Goal: Task Accomplishment & Management: Complete application form

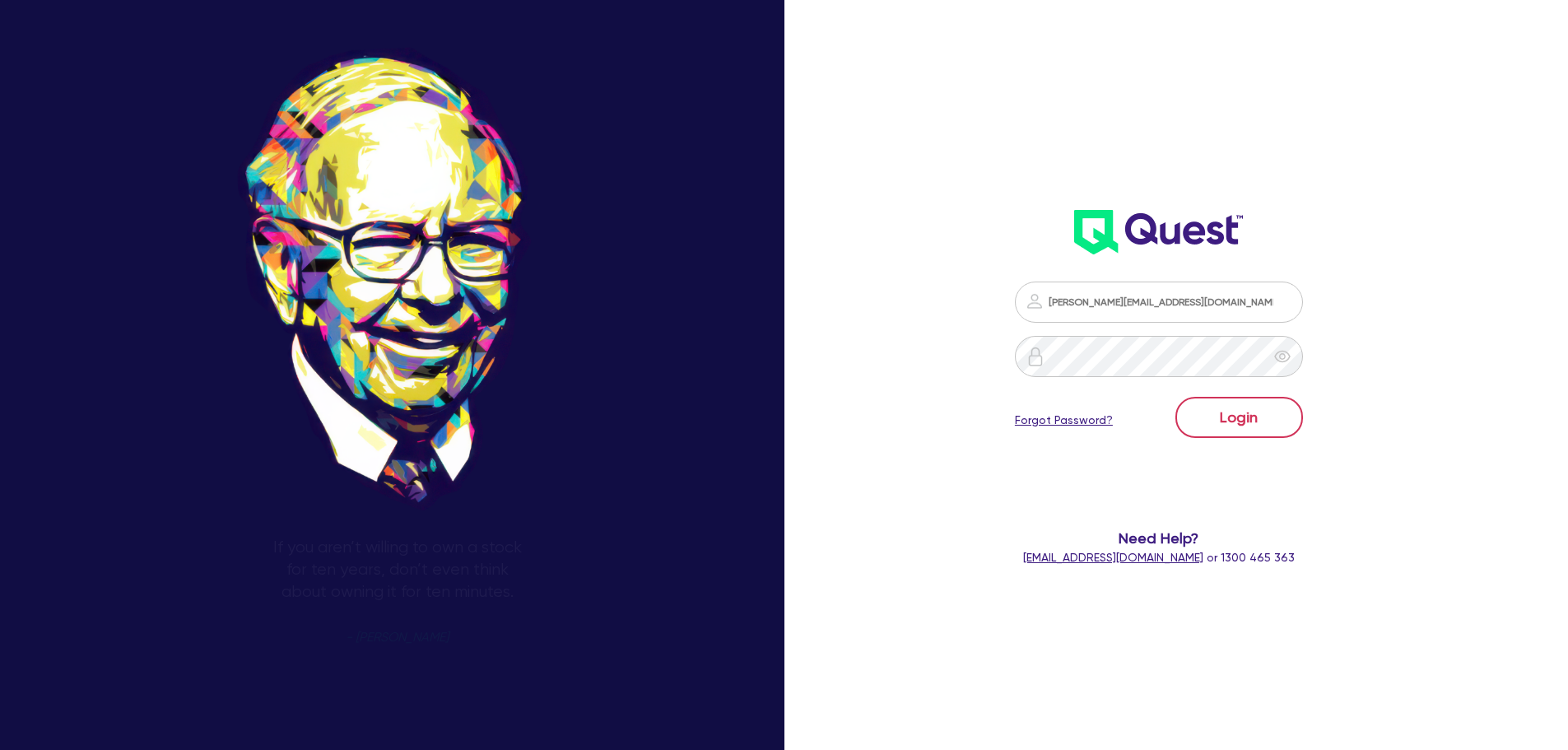
click at [1243, 422] on button "Login" at bounding box center [1239, 418] width 128 height 42
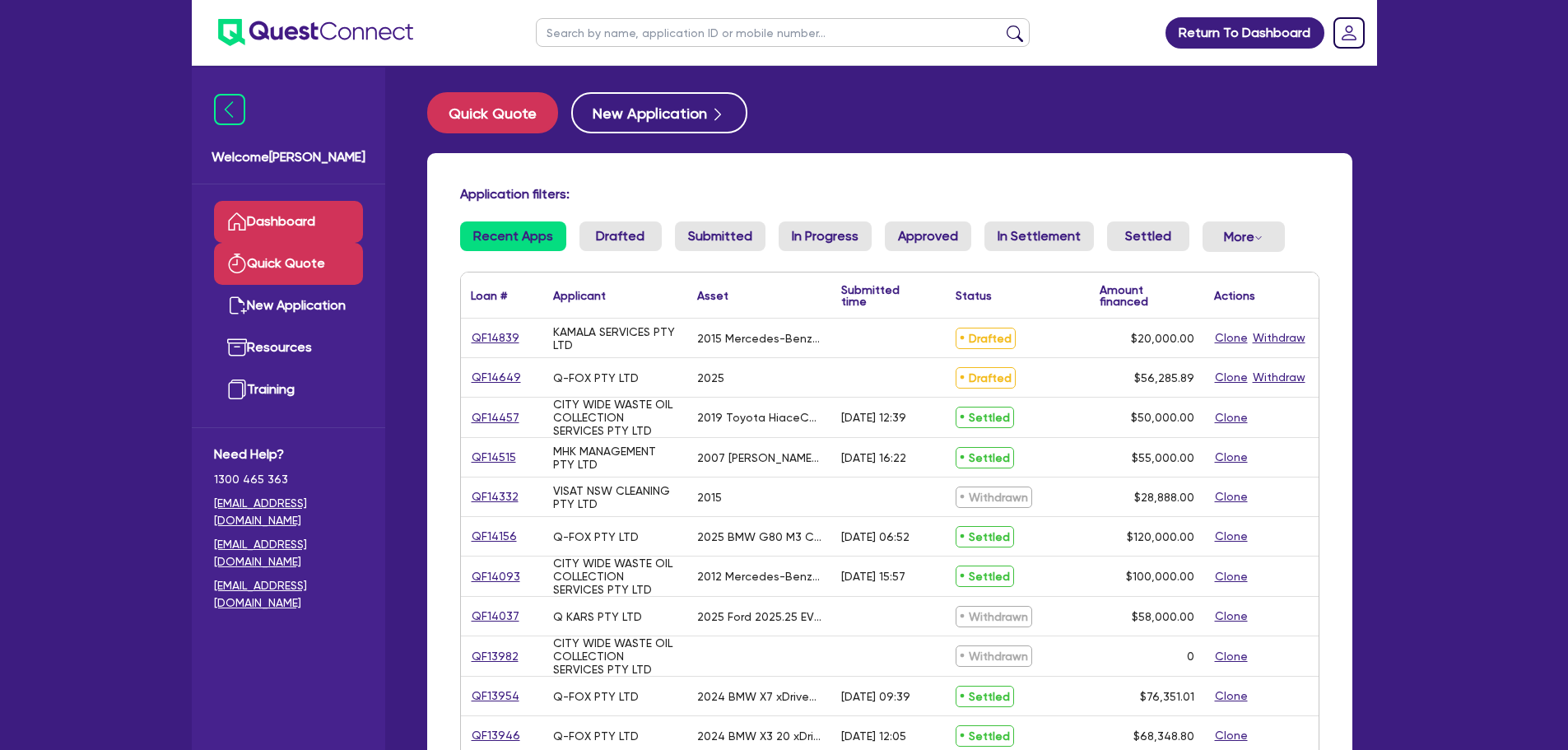
click at [318, 265] on link "Quick Quote" at bounding box center [289, 264] width 149 height 42
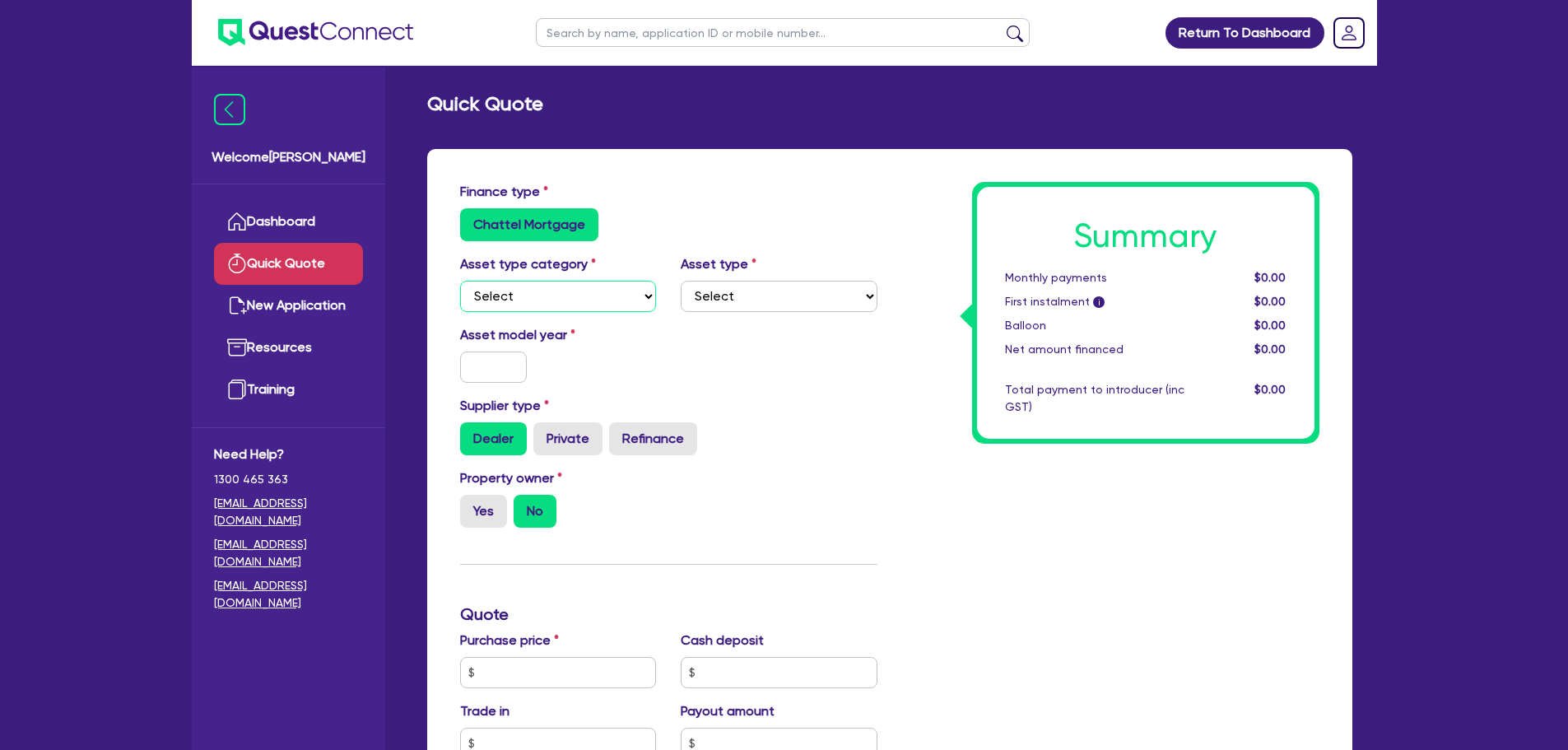
click at [599, 292] on select "Select Cars and light trucks Primary assets Secondary assets Tertiary assets" at bounding box center [558, 296] width 196 height 31
select select "CARS_AND_LIGHT_TRUCKS"
click at [460, 281] on select "Select Cars and light trucks Primary assets Secondary assets Tertiary assets" at bounding box center [558, 296] width 196 height 31
click at [529, 289] on select "Select Cars and light trucks Primary assets Secondary assets Tertiary assets" at bounding box center [558, 296] width 196 height 31
click at [460, 281] on select "Select Cars and light trucks Primary assets Secondary assets Tertiary assets" at bounding box center [558, 296] width 196 height 31
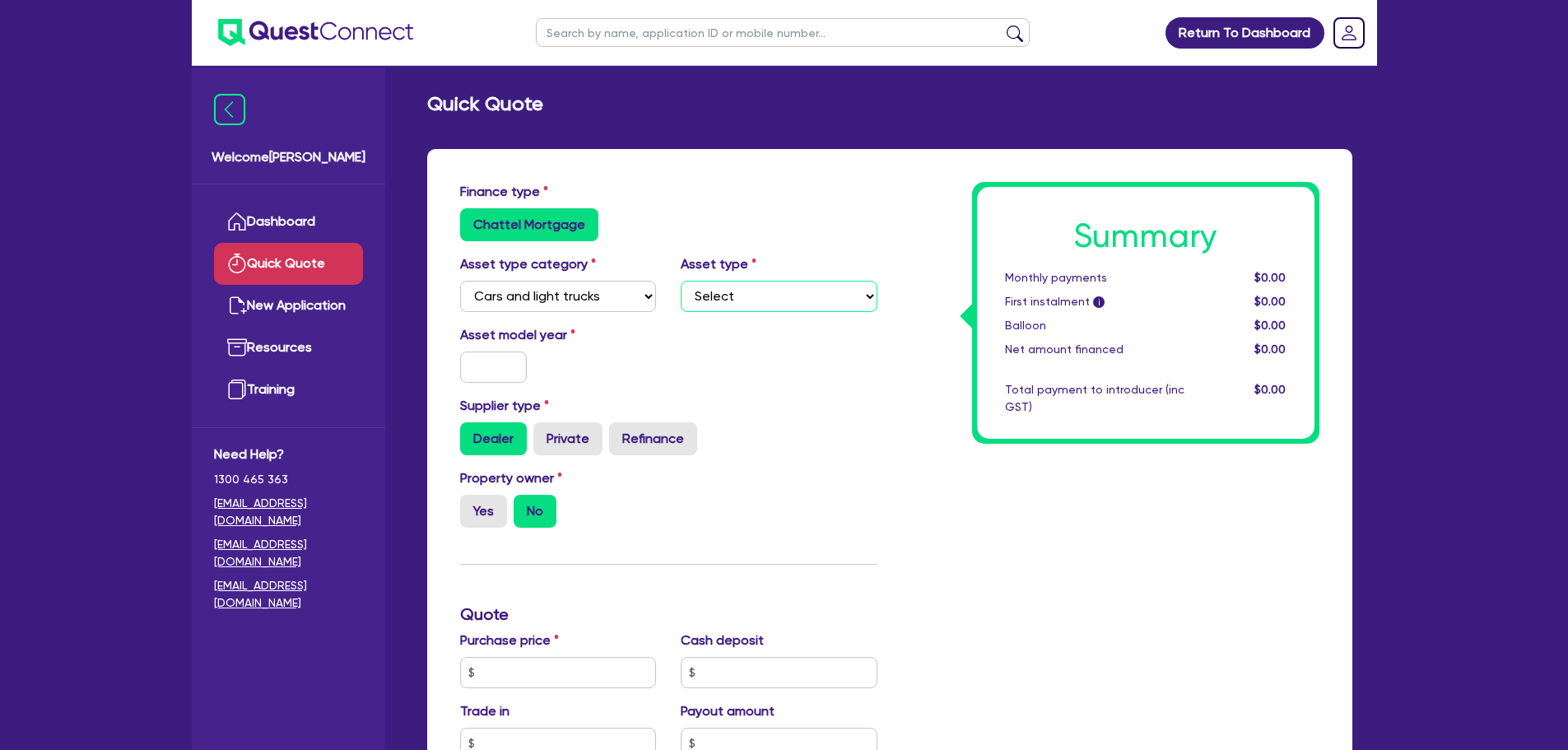
click at [754, 292] on select "Select Passenger vehicles Vans and utes Light trucks up to 4.5 tonne" at bounding box center [779, 296] width 196 height 31
select select "LIGHT_TRUCKS"
click at [681, 281] on select "Select Passenger vehicles Vans and utes Light trucks up to 4.5 tonne" at bounding box center [779, 296] width 196 height 31
click at [580, 294] on select "Select Cars and light trucks Primary assets Secondary assets Tertiary assets" at bounding box center [558, 296] width 196 height 31
select select "PRIMARY_ASSETS"
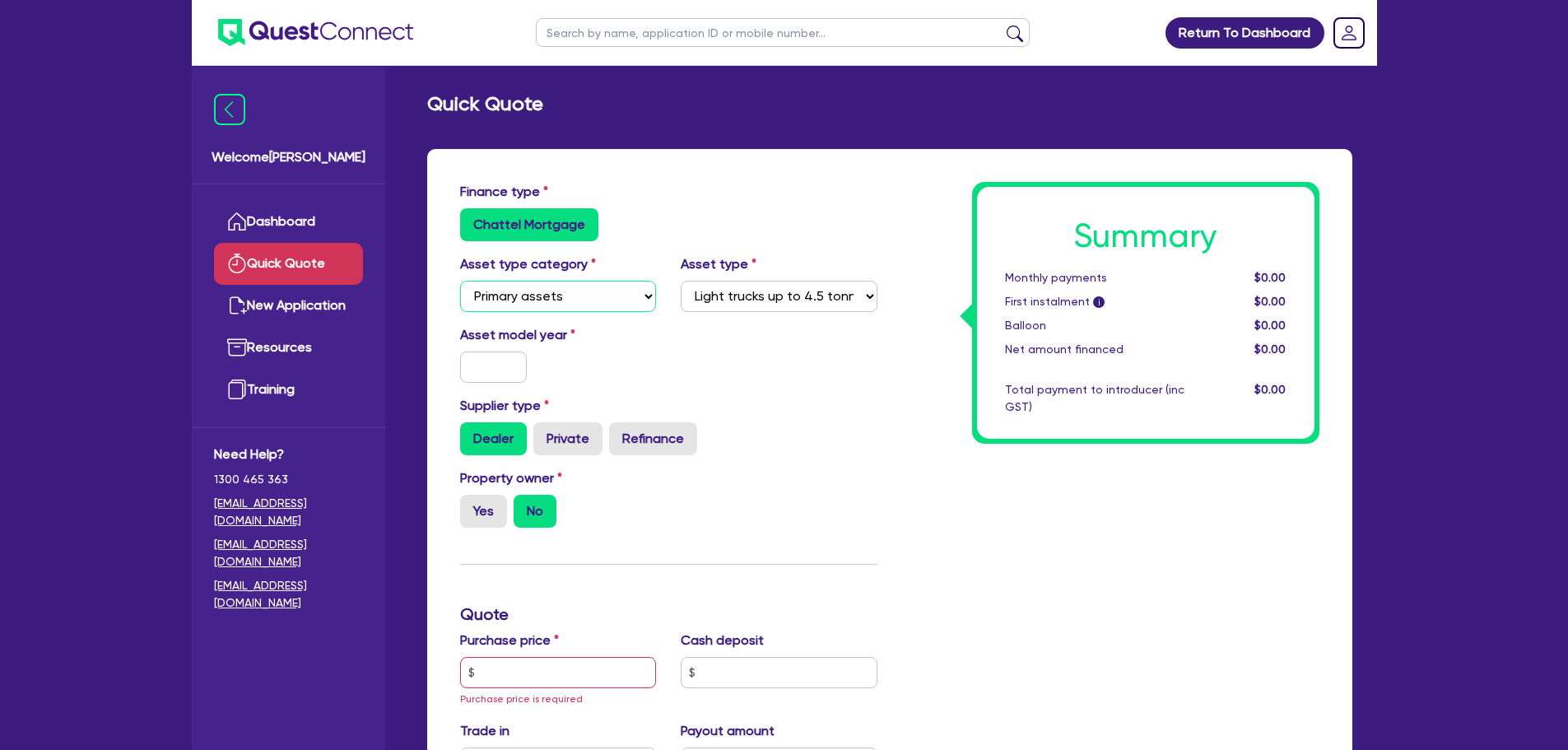
click at [460, 281] on select "Select Cars and light trucks Primary assets Secondary assets Tertiary assets" at bounding box center [558, 296] width 196 height 31
select select
click at [766, 292] on select "Select Heavy trucks over 4.5 tonne Trailers Bus and coaches Yellow goods and ex…" at bounding box center [779, 296] width 196 height 31
click at [595, 301] on select "Select Cars and light trucks Primary assets Secondary assets Tertiary assets" at bounding box center [558, 296] width 196 height 31
select select "CARS_AND_LIGHT_TRUCKS"
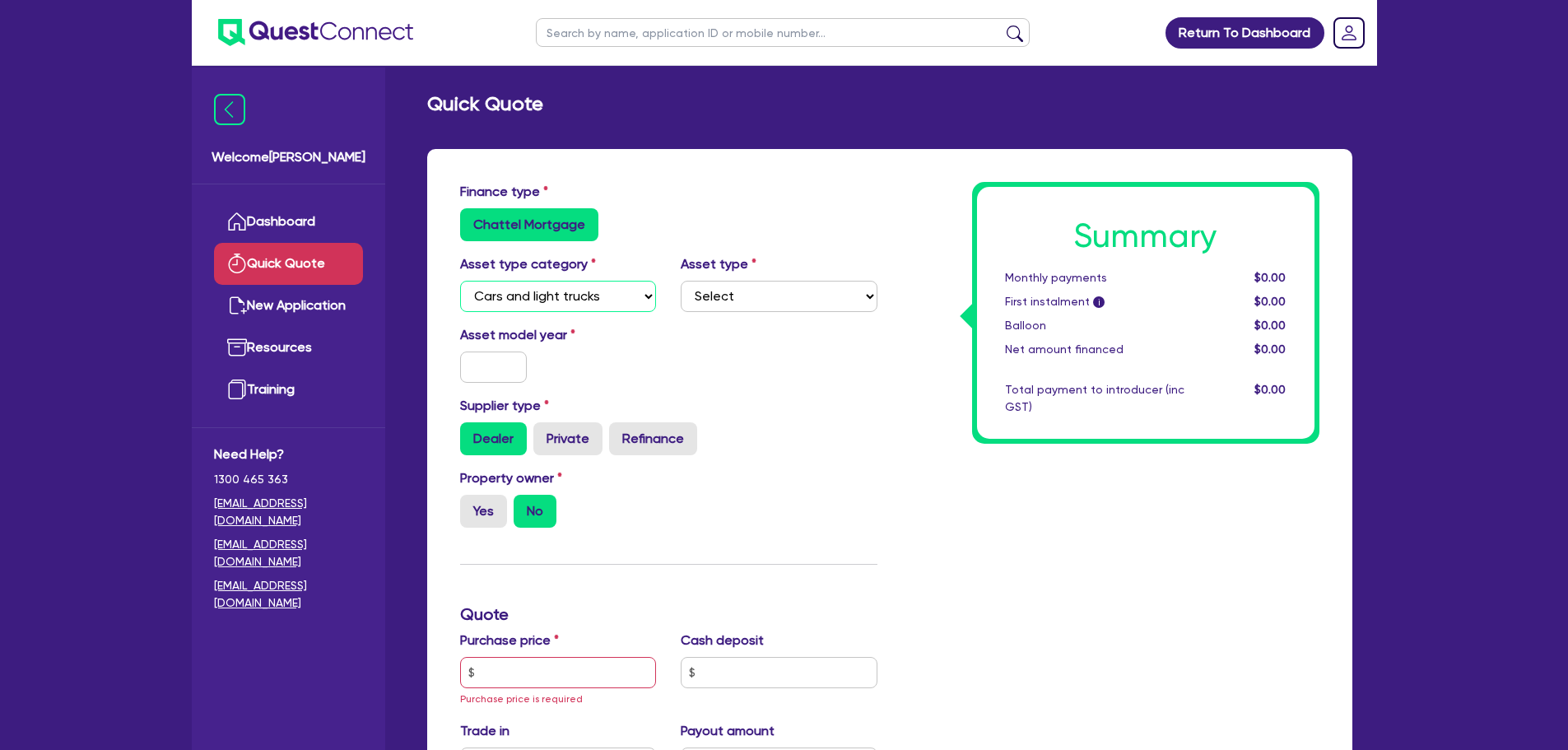
click at [460, 281] on select "Select Cars and light trucks Primary assets Secondary assets Tertiary assets" at bounding box center [558, 296] width 196 height 31
click at [804, 301] on select "Select Passenger vehicles Vans and utes Light trucks up to 4.5 tonne" at bounding box center [779, 296] width 196 height 31
select select "LIGHT_TRUCKS"
click at [681, 281] on select "Select Passenger vehicles Vans and utes Light trucks up to 4.5 tonne" at bounding box center [779, 296] width 196 height 31
click at [500, 366] on input "text" at bounding box center [493, 366] width 67 height 31
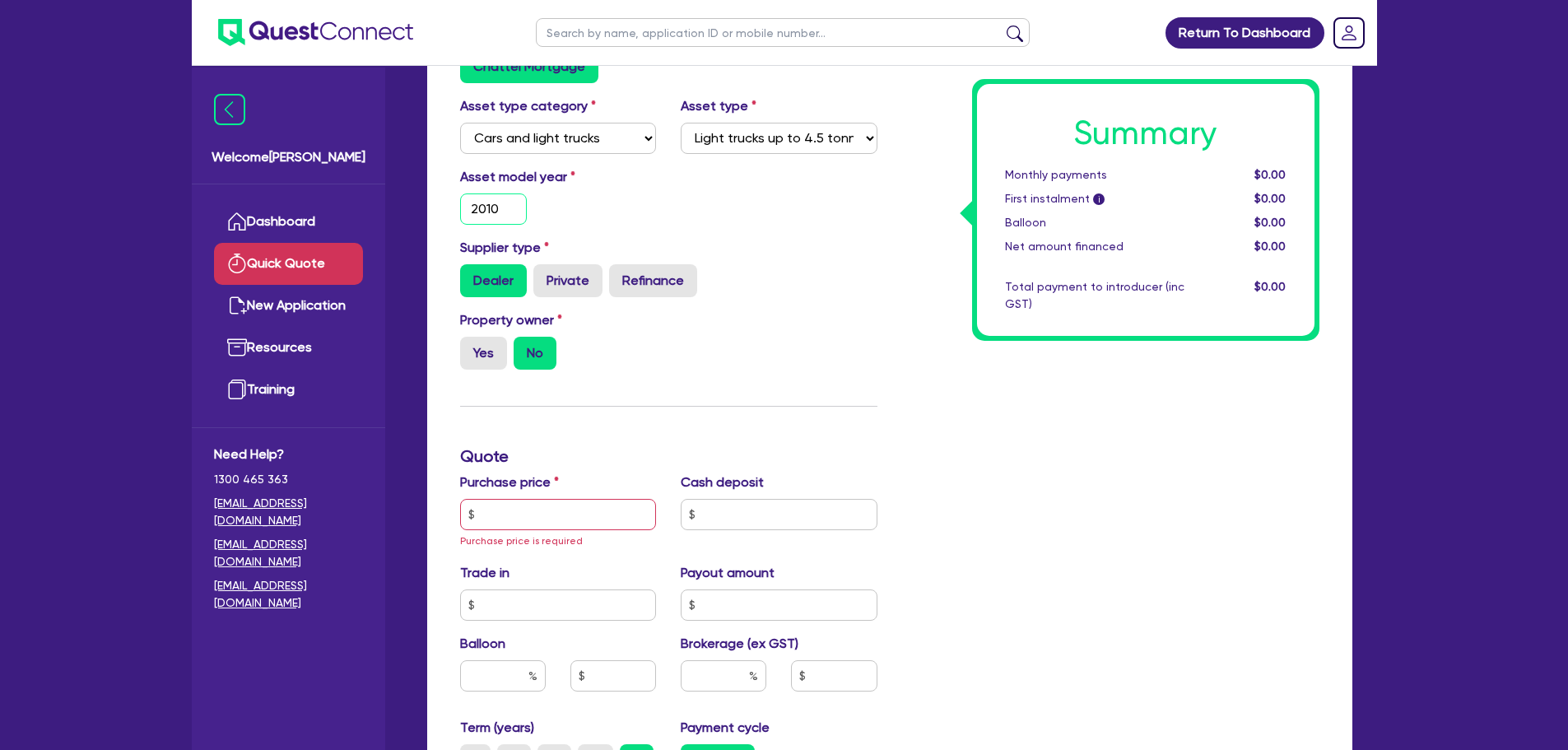
scroll to position [164, 0]
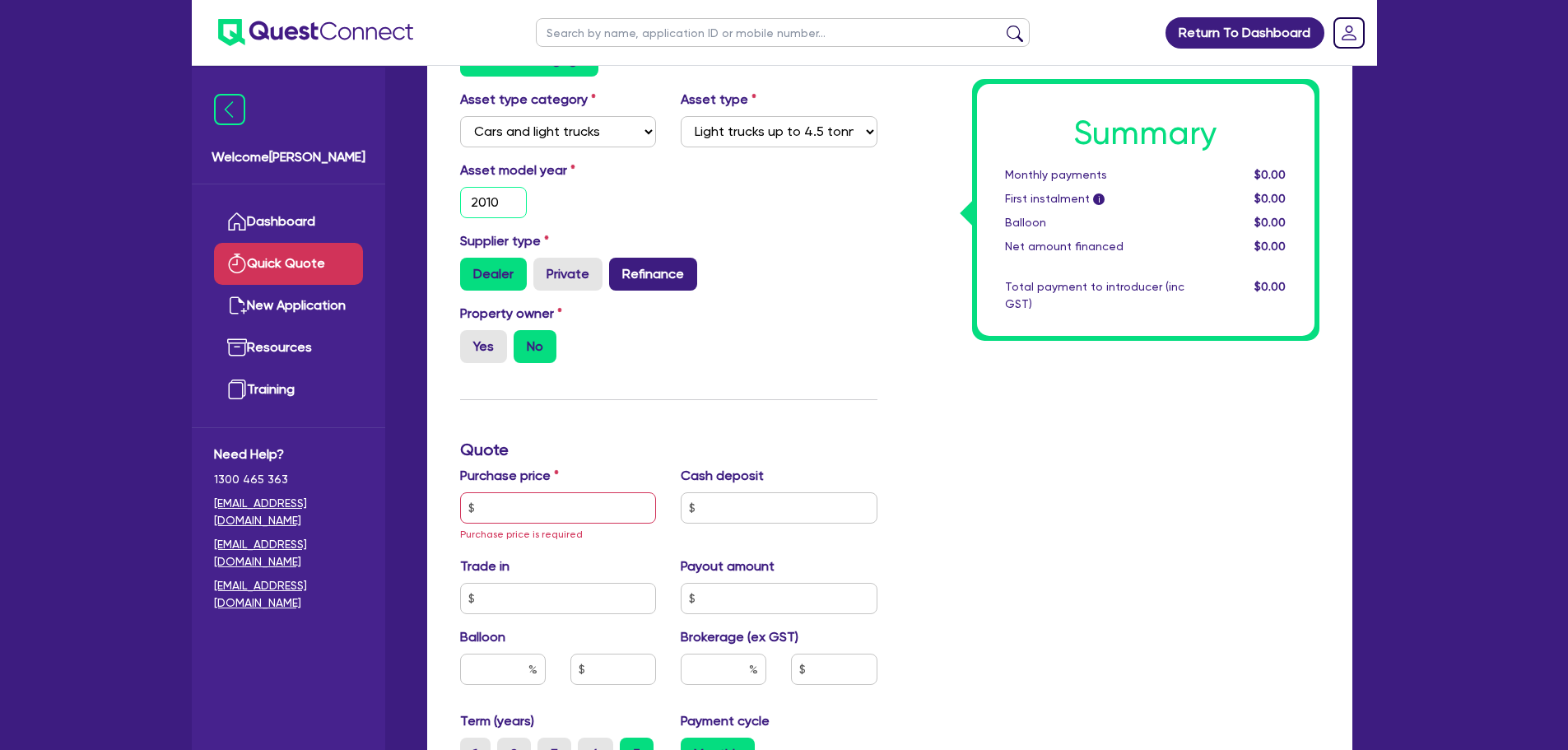
type input "2010"
click at [666, 271] on label "Refinance" at bounding box center [653, 274] width 88 height 33
click at [620, 268] on input "Refinance" at bounding box center [614, 263] width 10 height 10
radio input "true"
click at [478, 346] on label "Yes" at bounding box center [484, 347] width 47 height 33
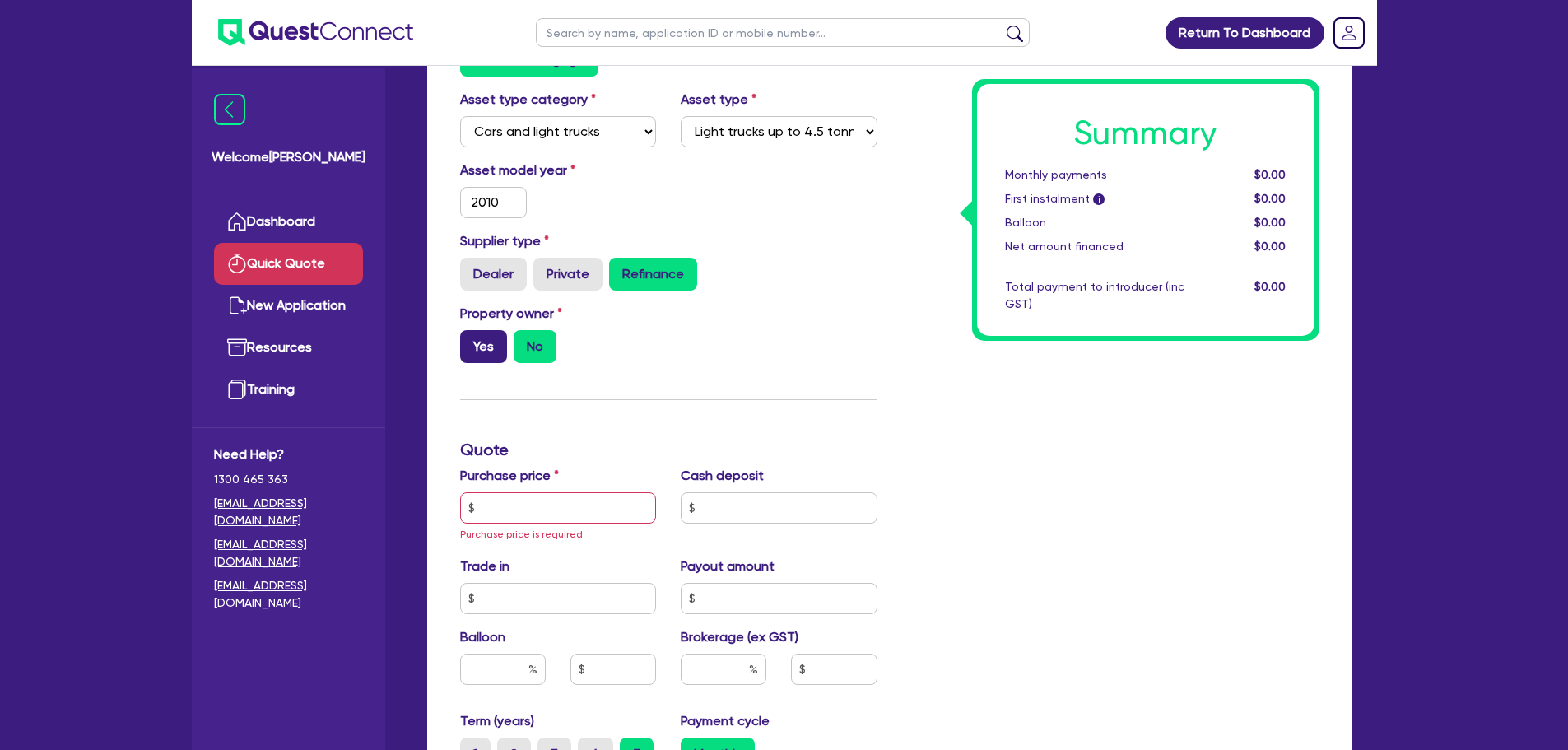
click at [471, 341] on input "Yes" at bounding box center [465, 335] width 10 height 10
radio input "true"
click at [532, 345] on label "No" at bounding box center [535, 347] width 43 height 33
click at [524, 341] on input "No" at bounding box center [519, 335] width 10 height 10
radio input "true"
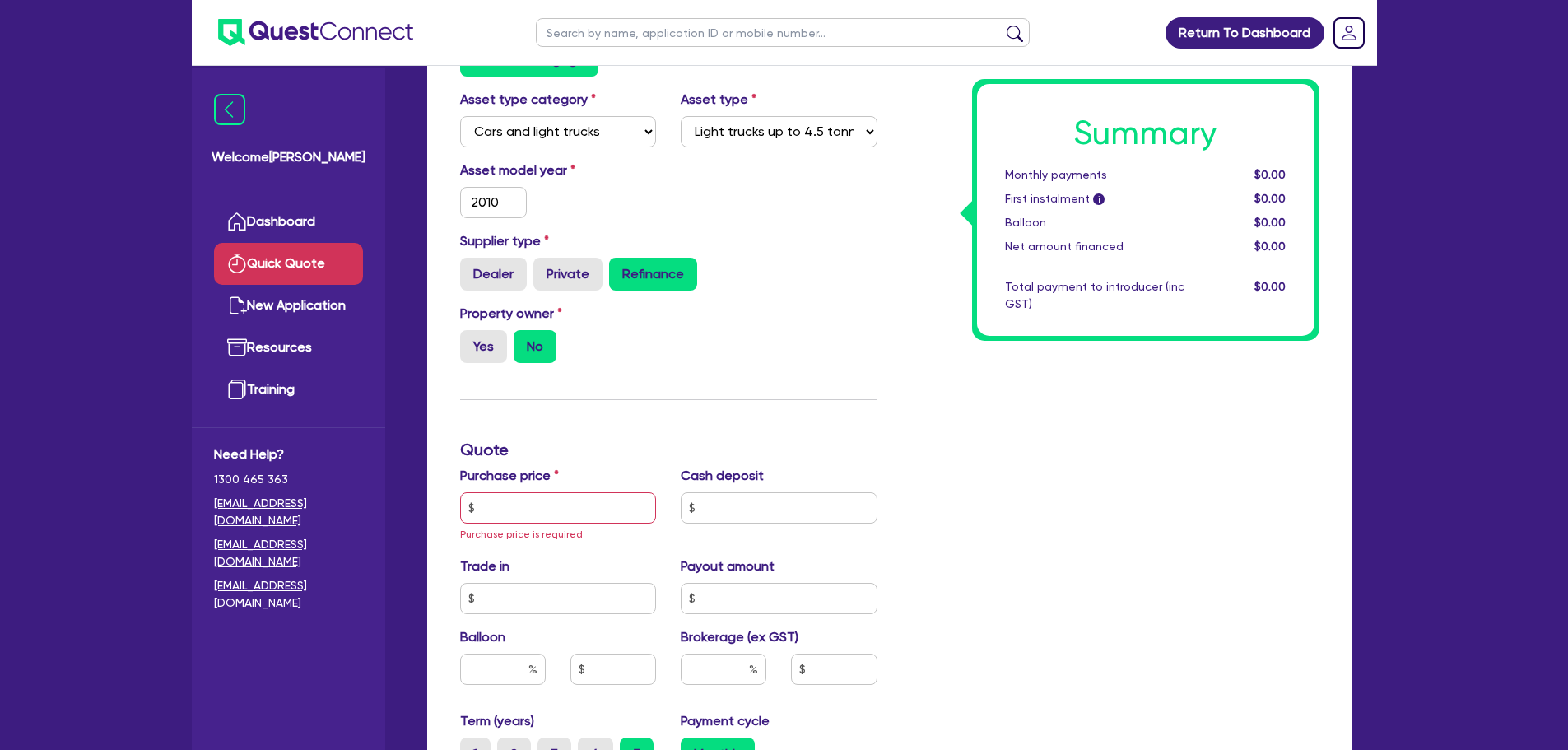
scroll to position [330, 0]
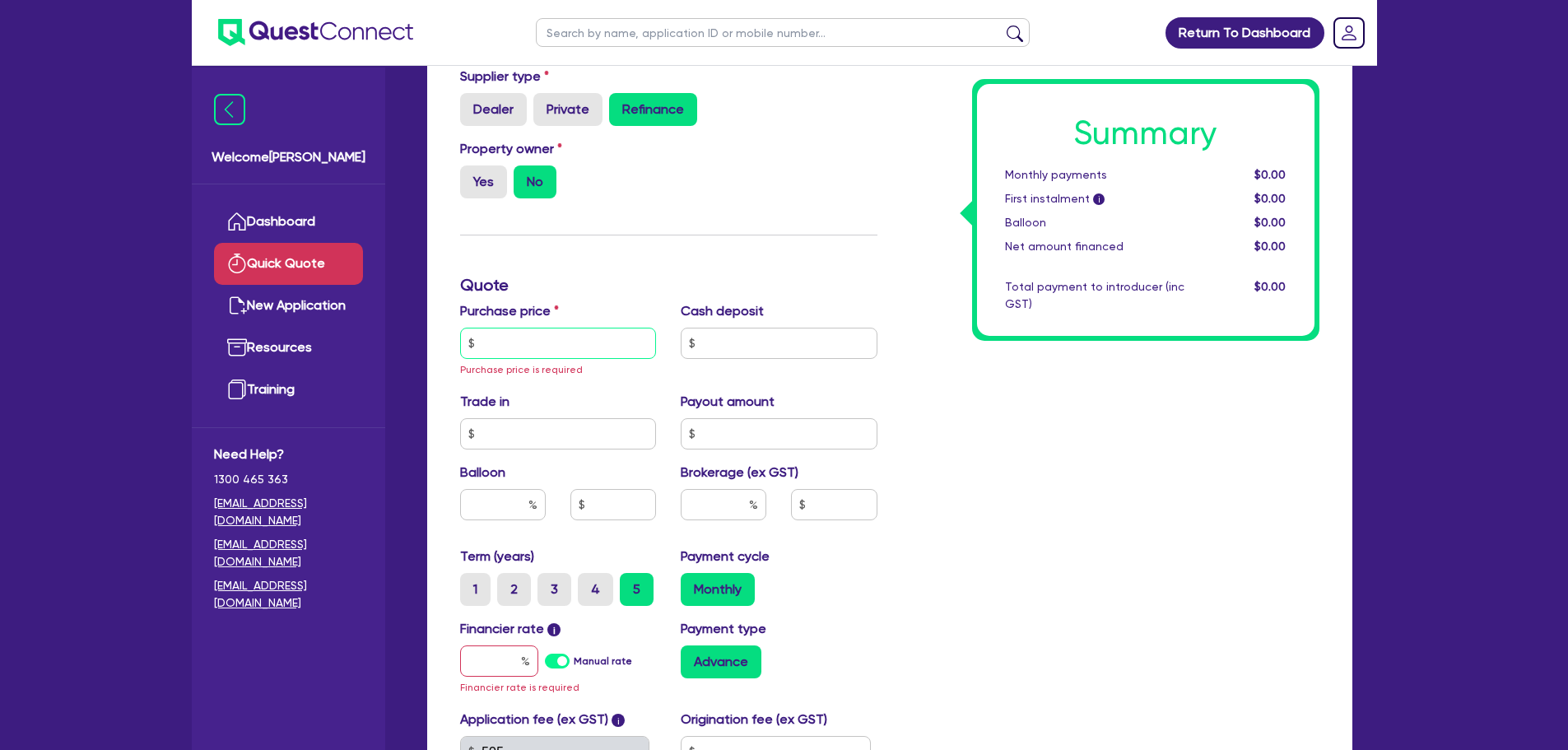
click at [576, 340] on input "text" at bounding box center [558, 343] width 196 height 31
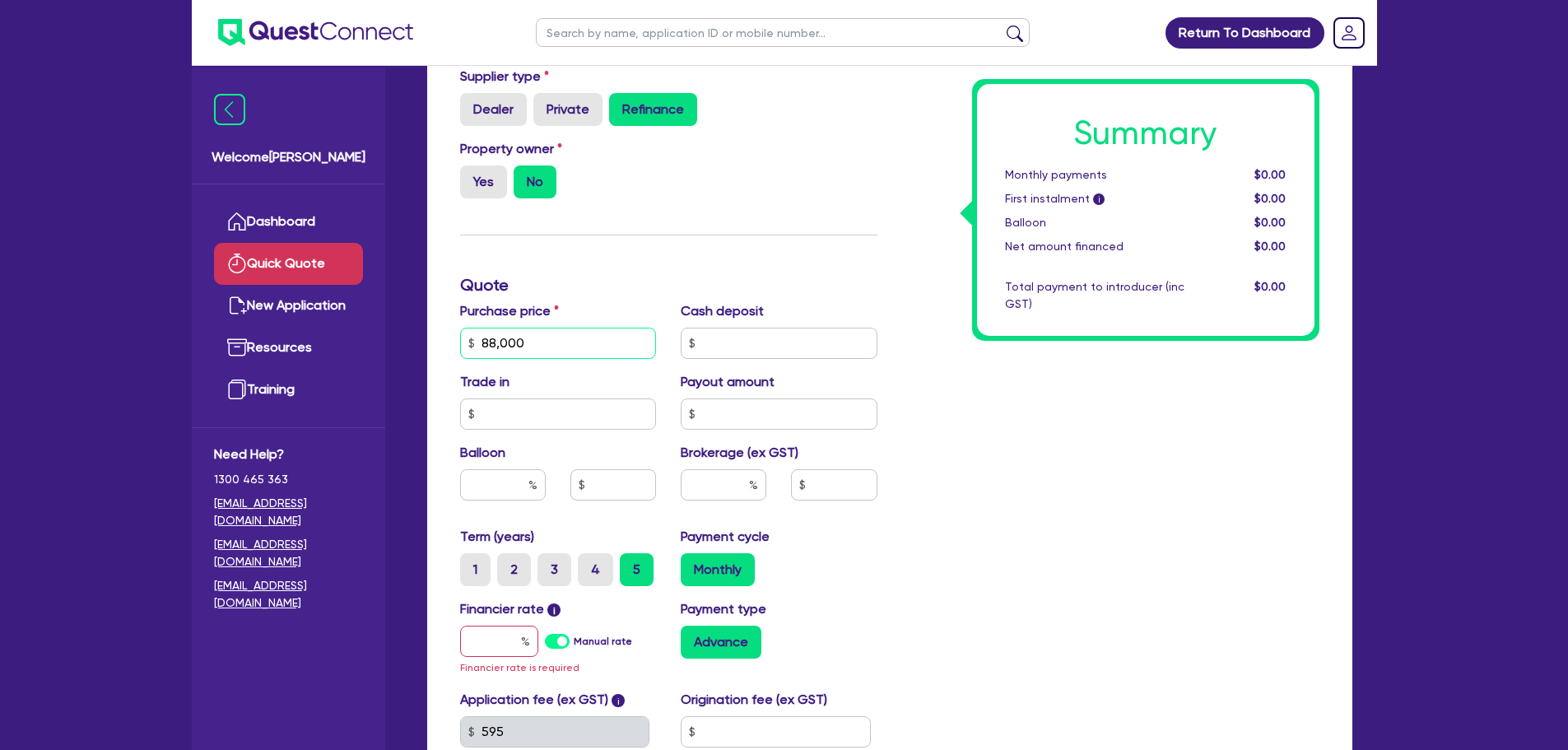
type input "88,000"
click at [827, 347] on input "text" at bounding box center [779, 343] width 196 height 31
type input "20,000"
click at [917, 407] on div "Summary Monthly payments $0.00 First instalment i $0.00 Balloon $0.00 Net amoun…" at bounding box center [1111, 343] width 442 height 980
click at [511, 482] on input "text" at bounding box center [503, 485] width 86 height 31
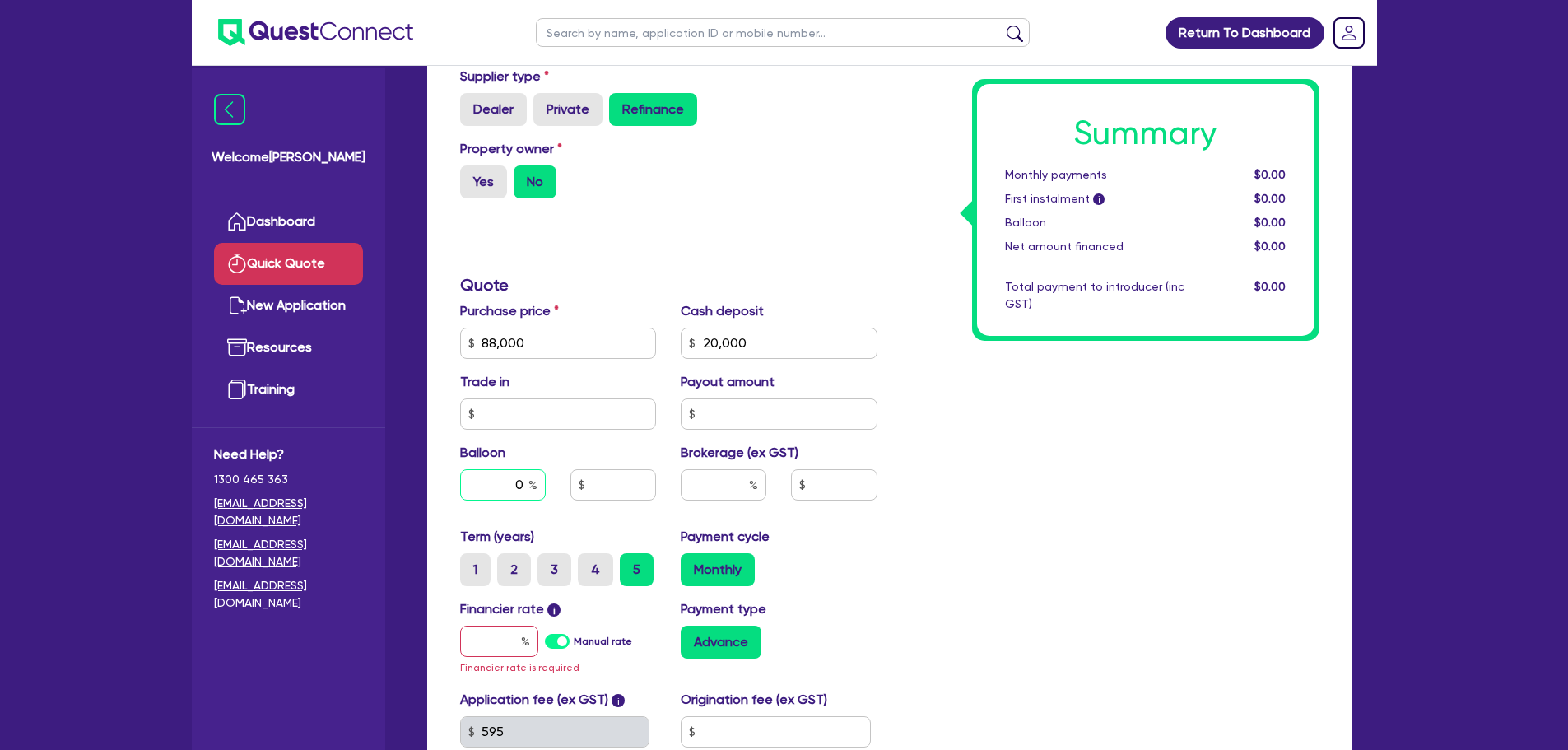
type input "0"
click at [707, 481] on input "text" at bounding box center [724, 485] width 86 height 31
drag, startPoint x: 726, startPoint y: 483, endPoint x: 769, endPoint y: 484, distance: 43.0
click at [769, 484] on div "6" at bounding box center [724, 491] width 111 height 44
type input "4"
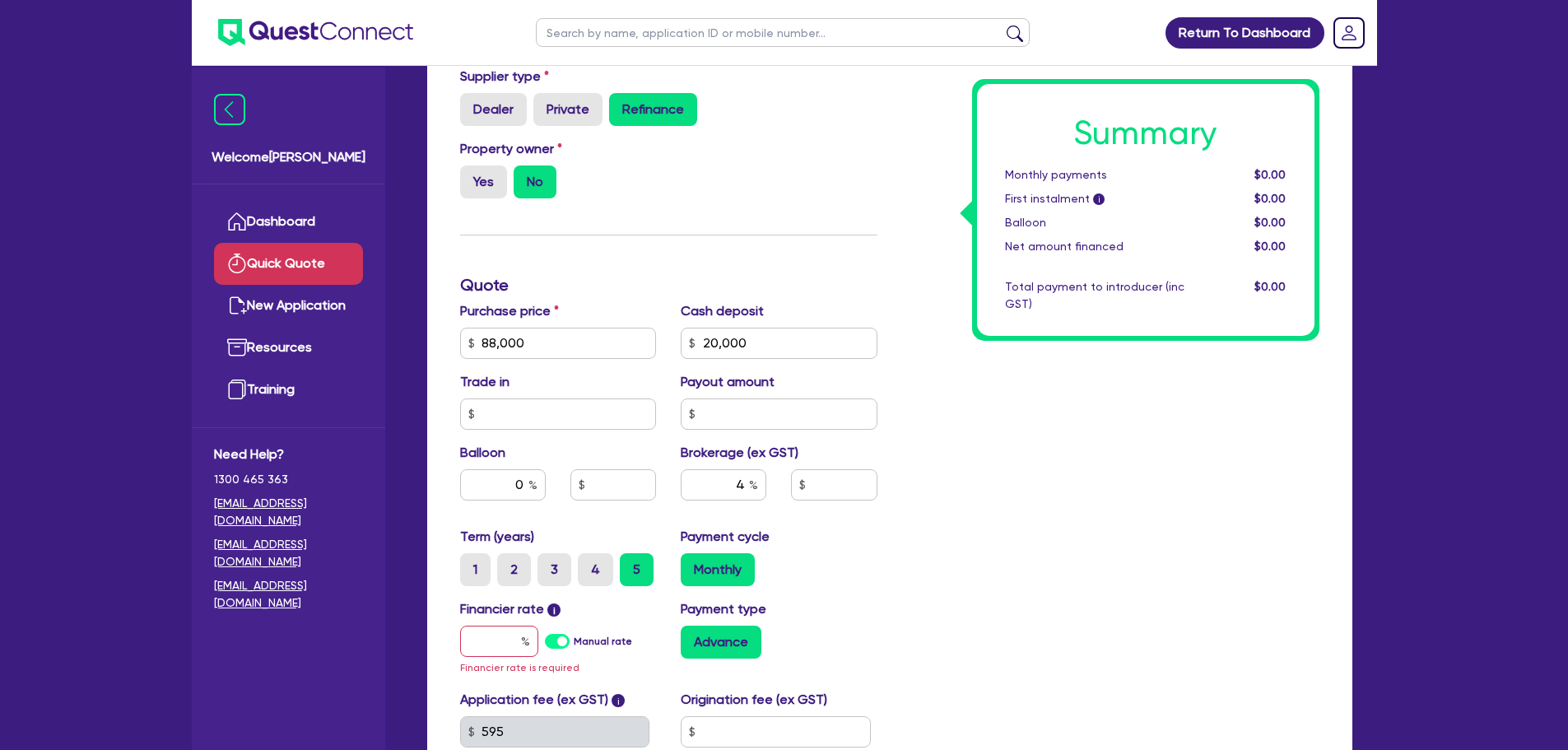
click at [980, 487] on div "Summary Monthly payments $0.00 First instalment i $0.00 Balloon $0.00 Net amoun…" at bounding box center [1111, 343] width 442 height 980
click at [500, 641] on input "text" at bounding box center [499, 640] width 78 height 31
type input "1"
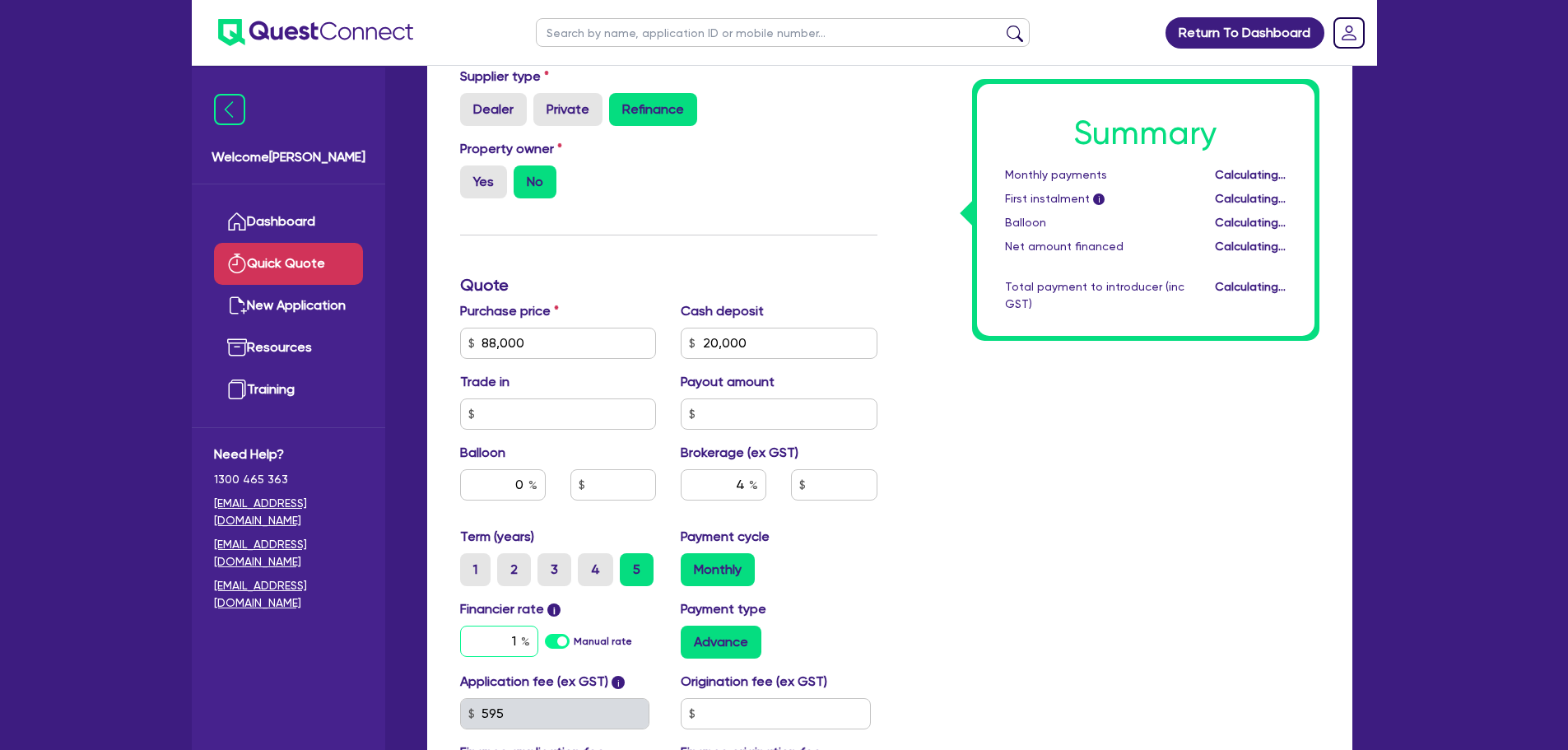
type input "2,720"
drag, startPoint x: 555, startPoint y: 642, endPoint x: 701, endPoint y: 657, distance: 146.8
click at [701, 657] on div "Financier rate i 17.95 Manual rate Payment type Advance" at bounding box center [669, 636] width 442 height 73
type input "14.95"
click at [915, 565] on div "Summary Monthly payments $1,212.51 First instalment i $1,867.01 Balloon $0.00 N…" at bounding box center [1111, 333] width 442 height 963
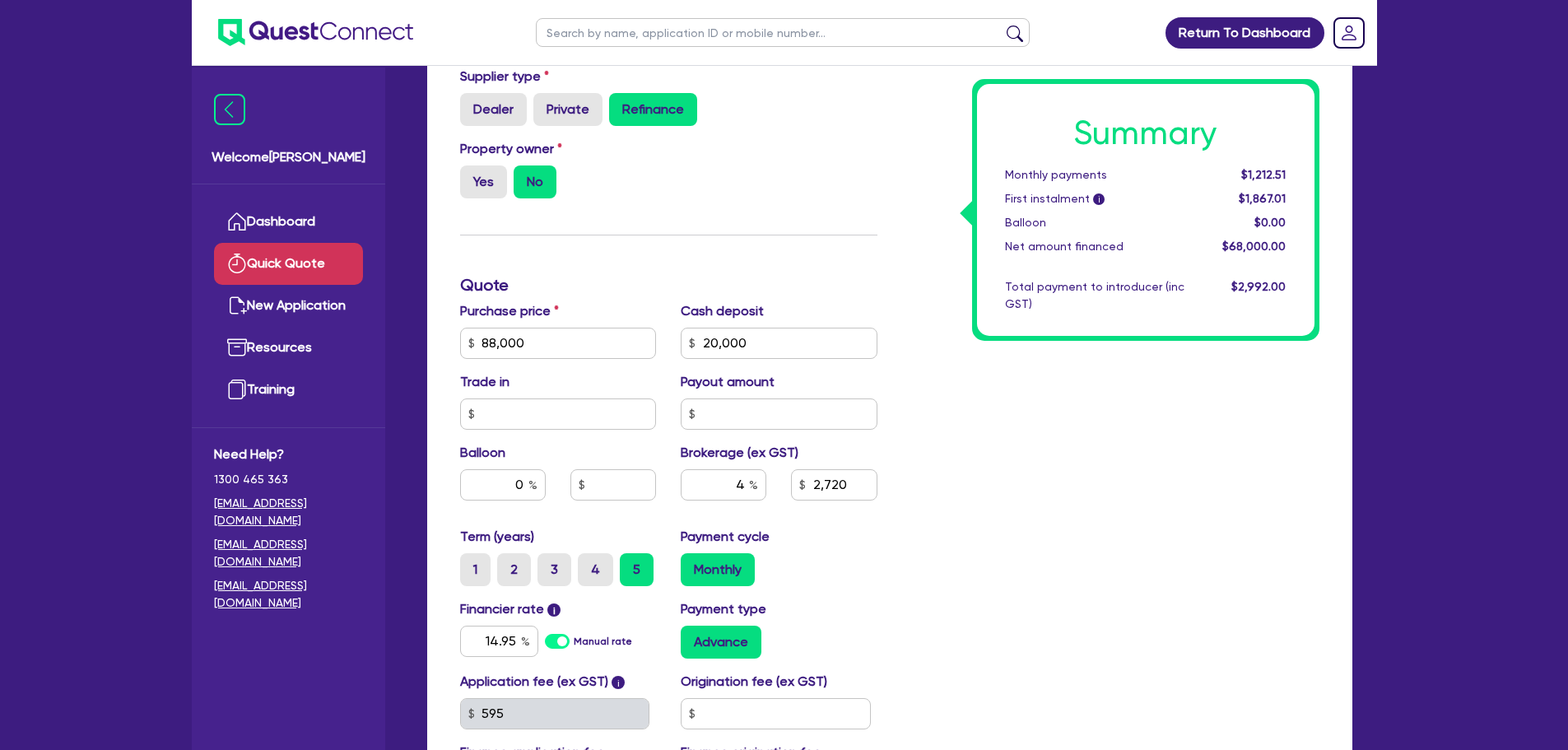
type input "2,720"
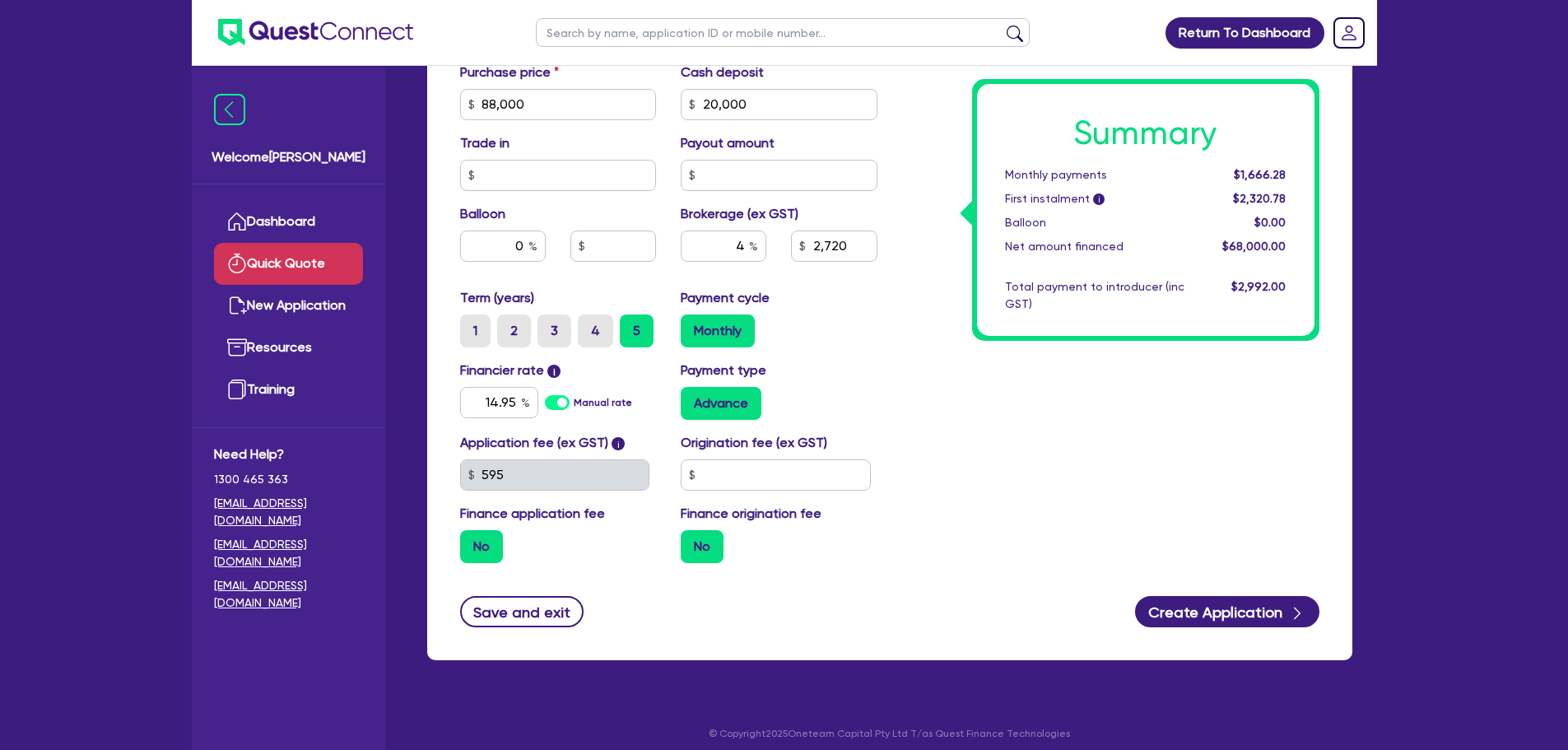
scroll to position [576, 0]
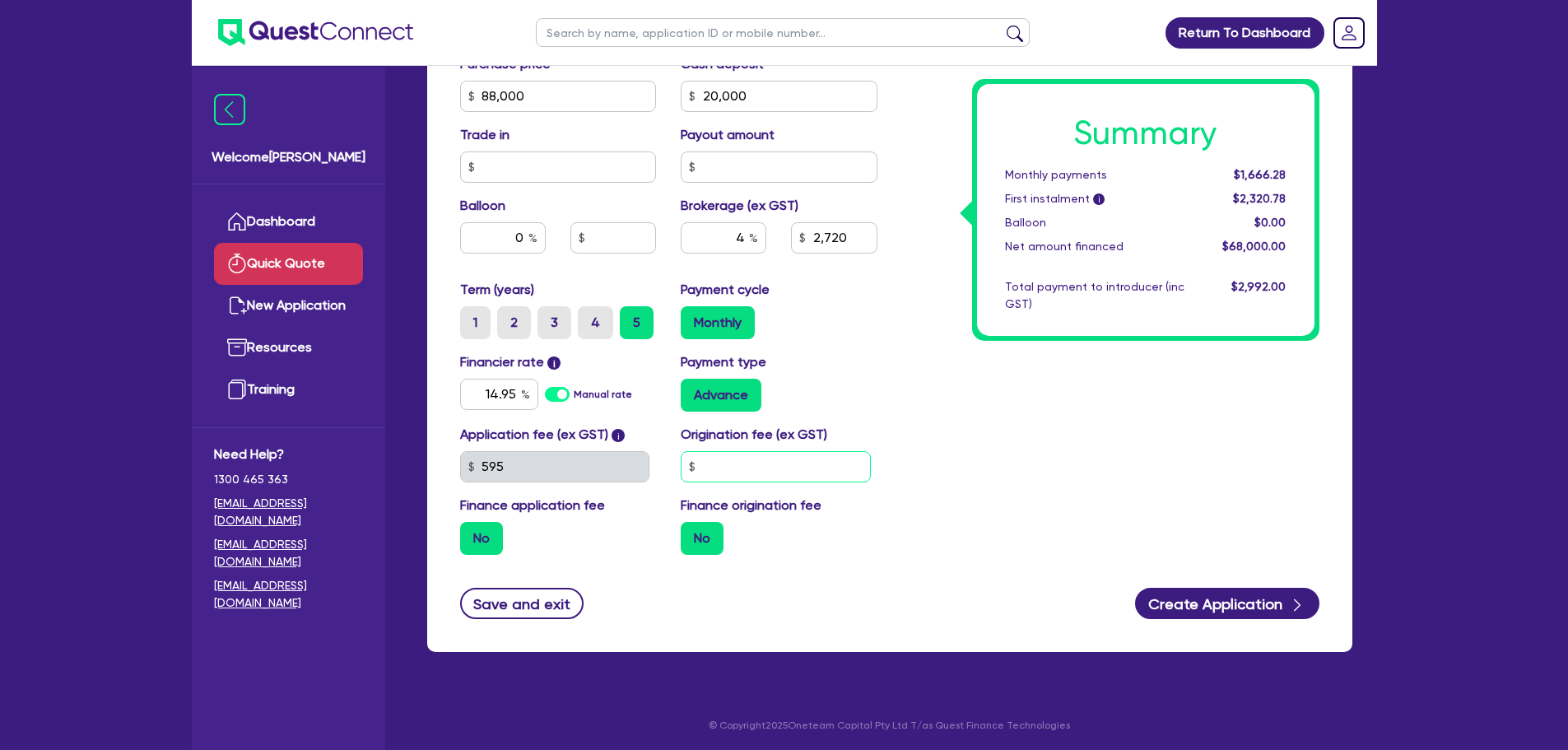
click at [807, 477] on input "text" at bounding box center [775, 467] width 190 height 31
type input "0"
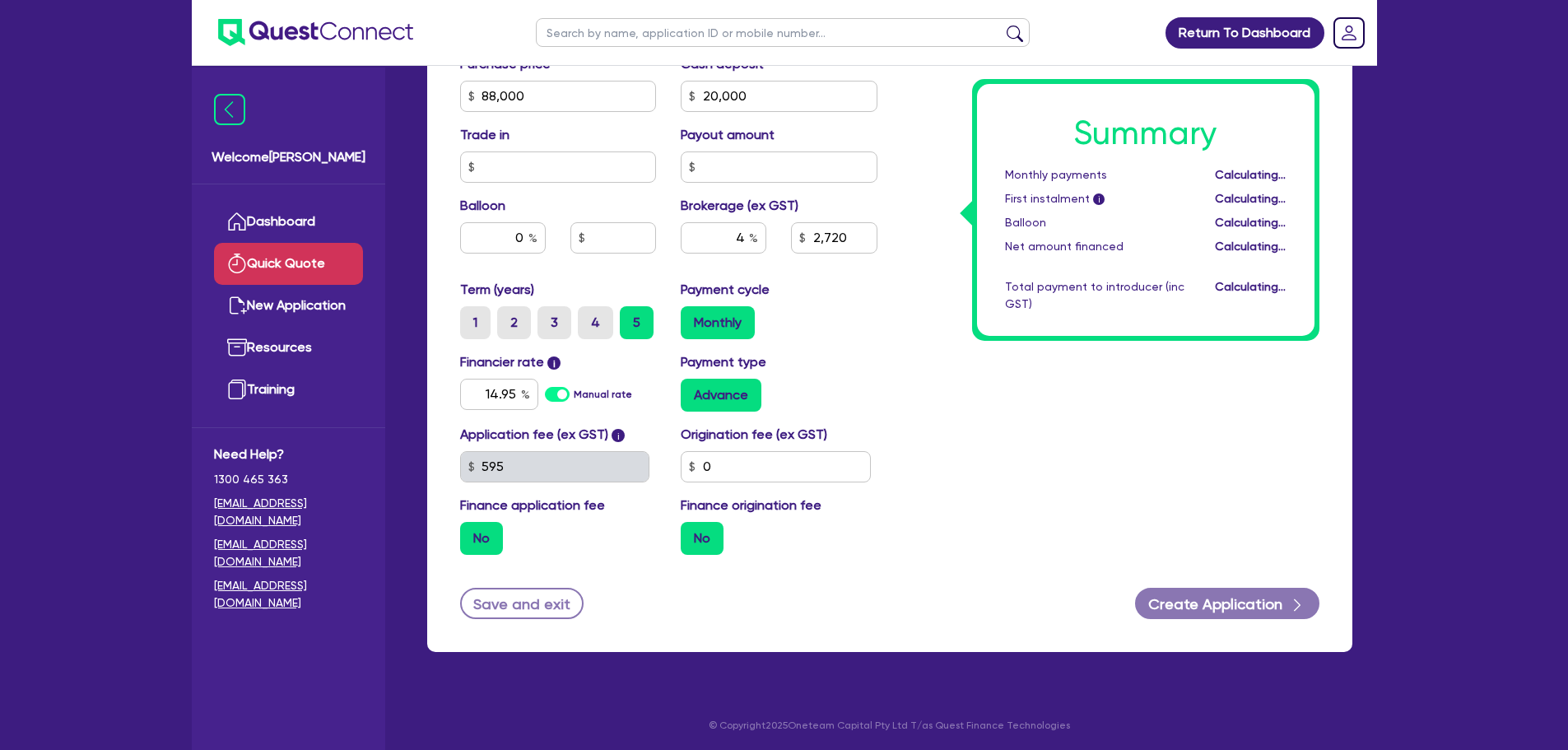
click at [1014, 365] on div "Summary Monthly payments Calculating... First instalment i Calculating... Ballo…" at bounding box center [1111, 87] width 442 height 963
type input "2,720"
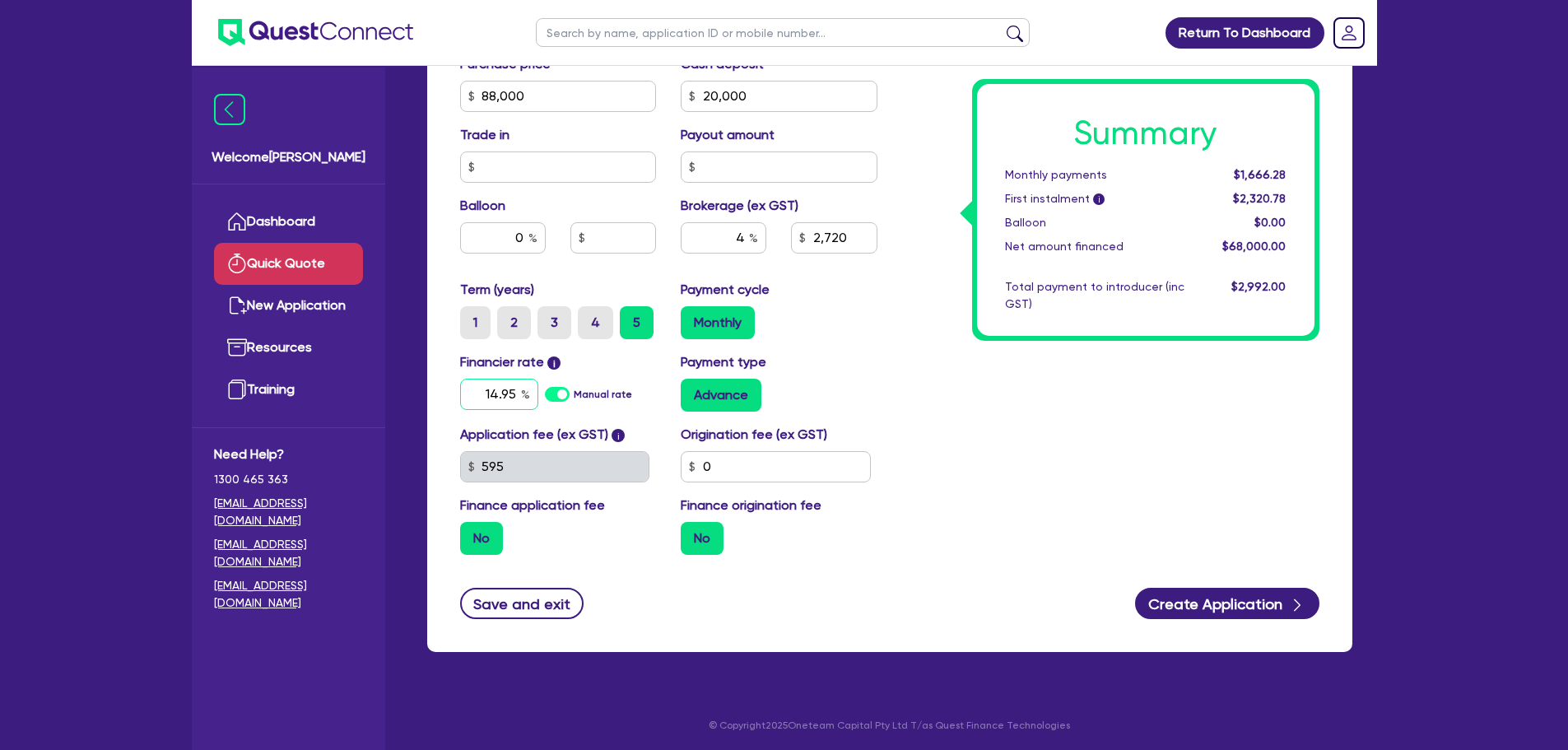
drag, startPoint x: 478, startPoint y: 391, endPoint x: 585, endPoint y: 391, distance: 107.0
click at [585, 391] on div "14.95 Manual rate" at bounding box center [558, 394] width 196 height 31
type input "17.95"
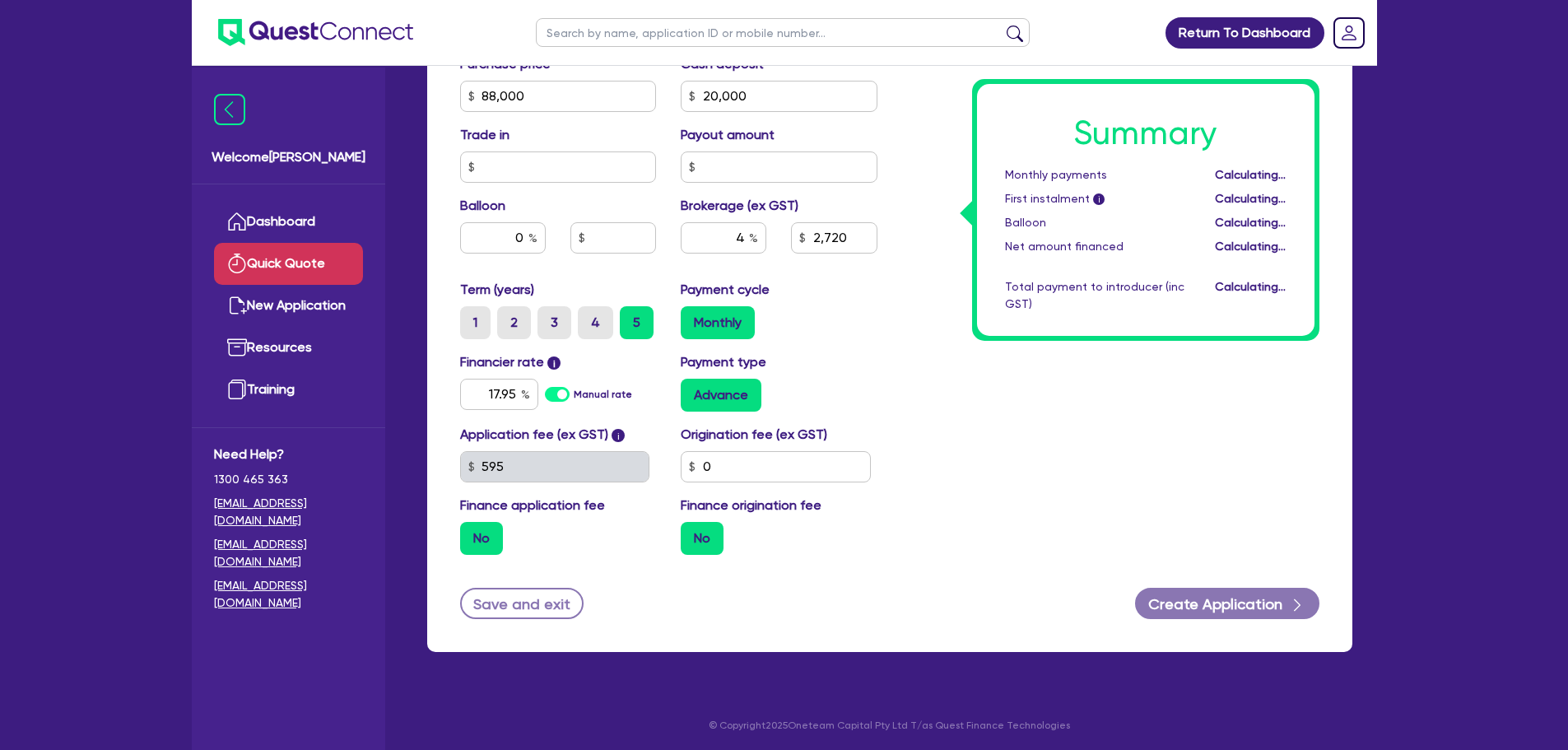
click at [935, 375] on div "Summary Monthly payments Calculating... First instalment i Calculating... Ballo…" at bounding box center [1111, 87] width 442 height 963
type input "2,720"
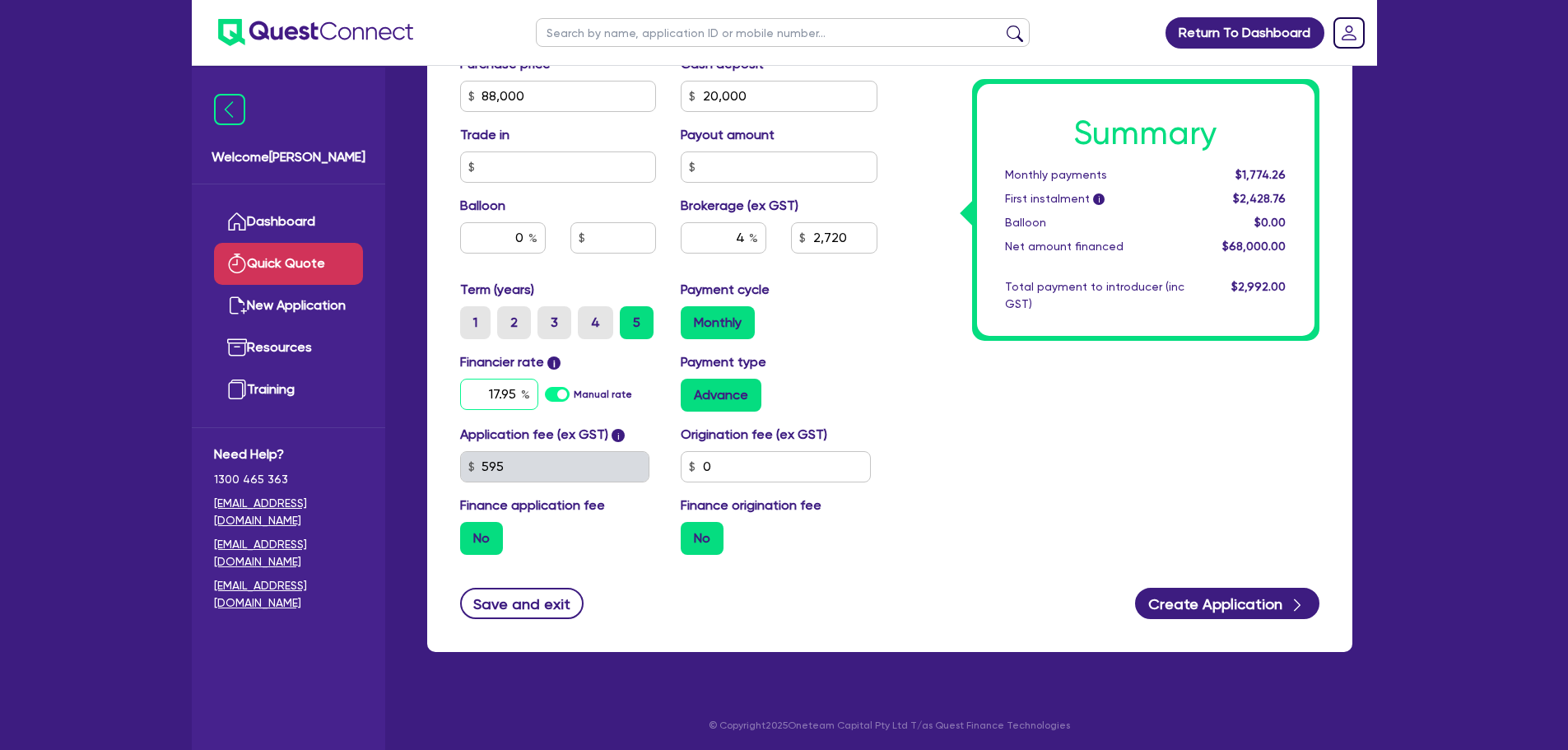
drag, startPoint x: 474, startPoint y: 396, endPoint x: 633, endPoint y: 394, distance: 159.0
click at [633, 394] on div "17.95 Manual rate" at bounding box center [558, 394] width 196 height 31
type input "14.95"
click at [962, 363] on div "Summary Monthly payments $1,774.26 First instalment i $2,428.76 Balloon $0.00 N…" at bounding box center [1111, 87] width 442 height 963
type input "2,720"
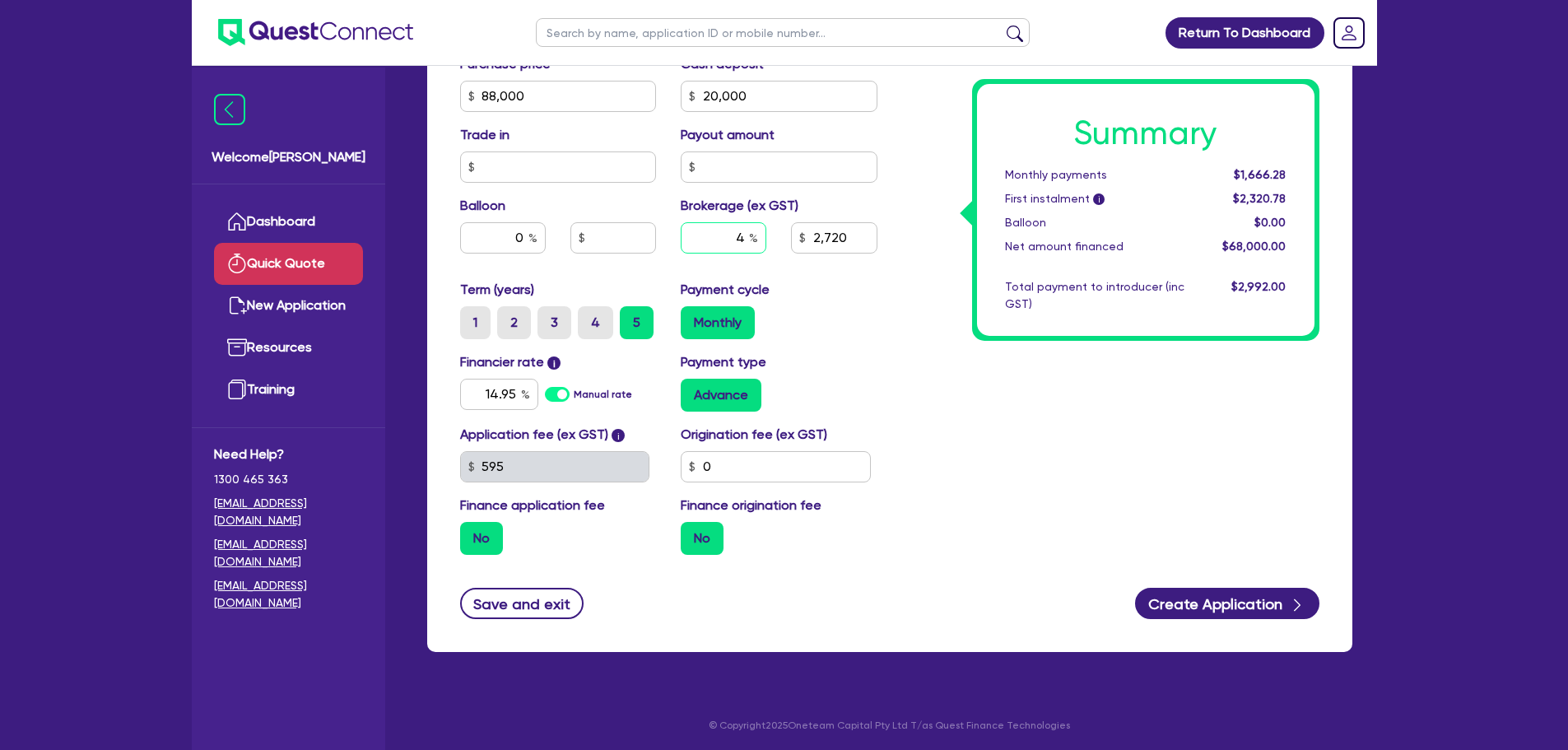
drag, startPoint x: 725, startPoint y: 234, endPoint x: 762, endPoint y: 230, distance: 37.2
click at [762, 230] on input "4" at bounding box center [724, 237] width 86 height 31
type input "3"
click at [988, 433] on div "Summary Monthly payments $1,666.28 First instalment i $2,320.78 Balloon $0.00 N…" at bounding box center [1111, 87] width 442 height 963
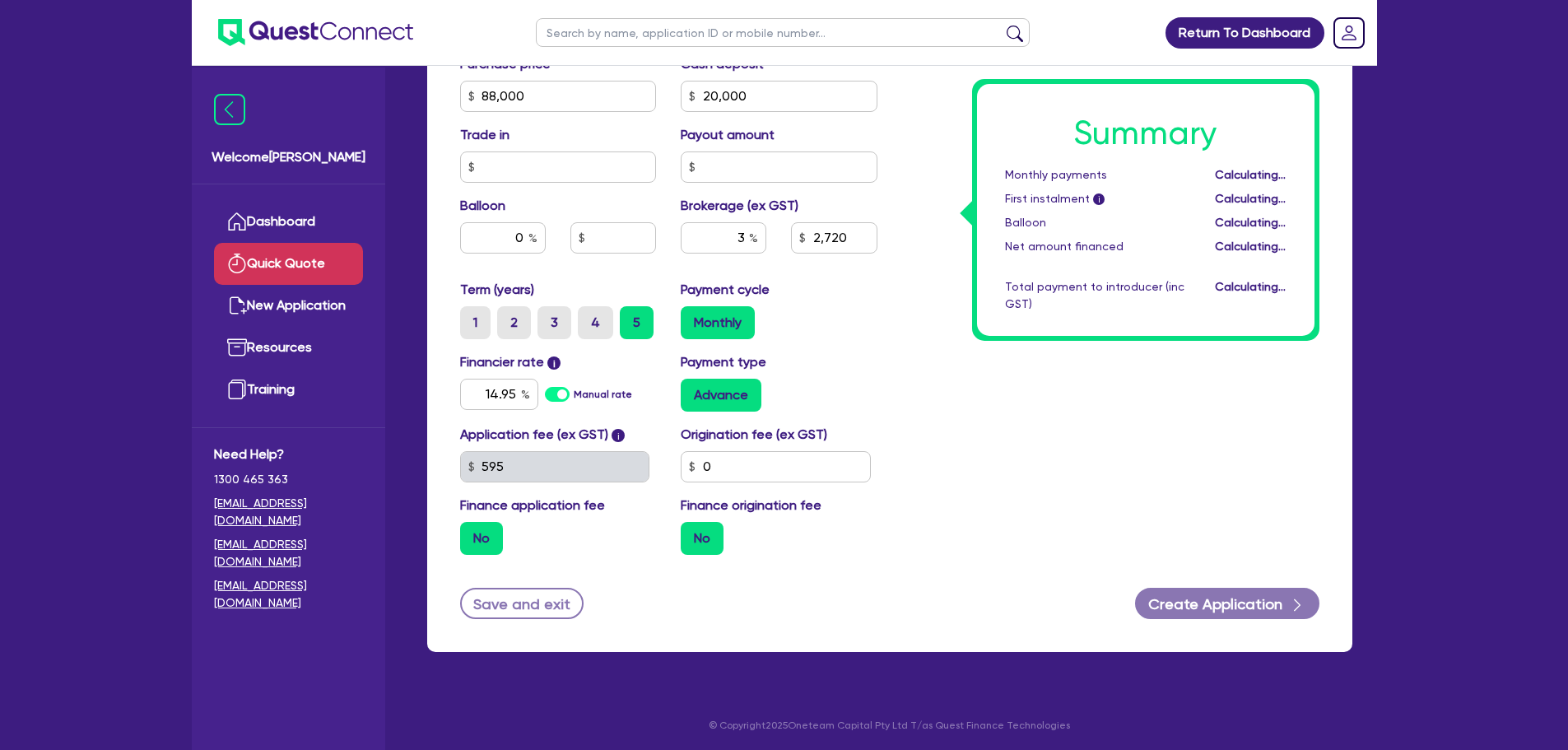
type input "2,040"
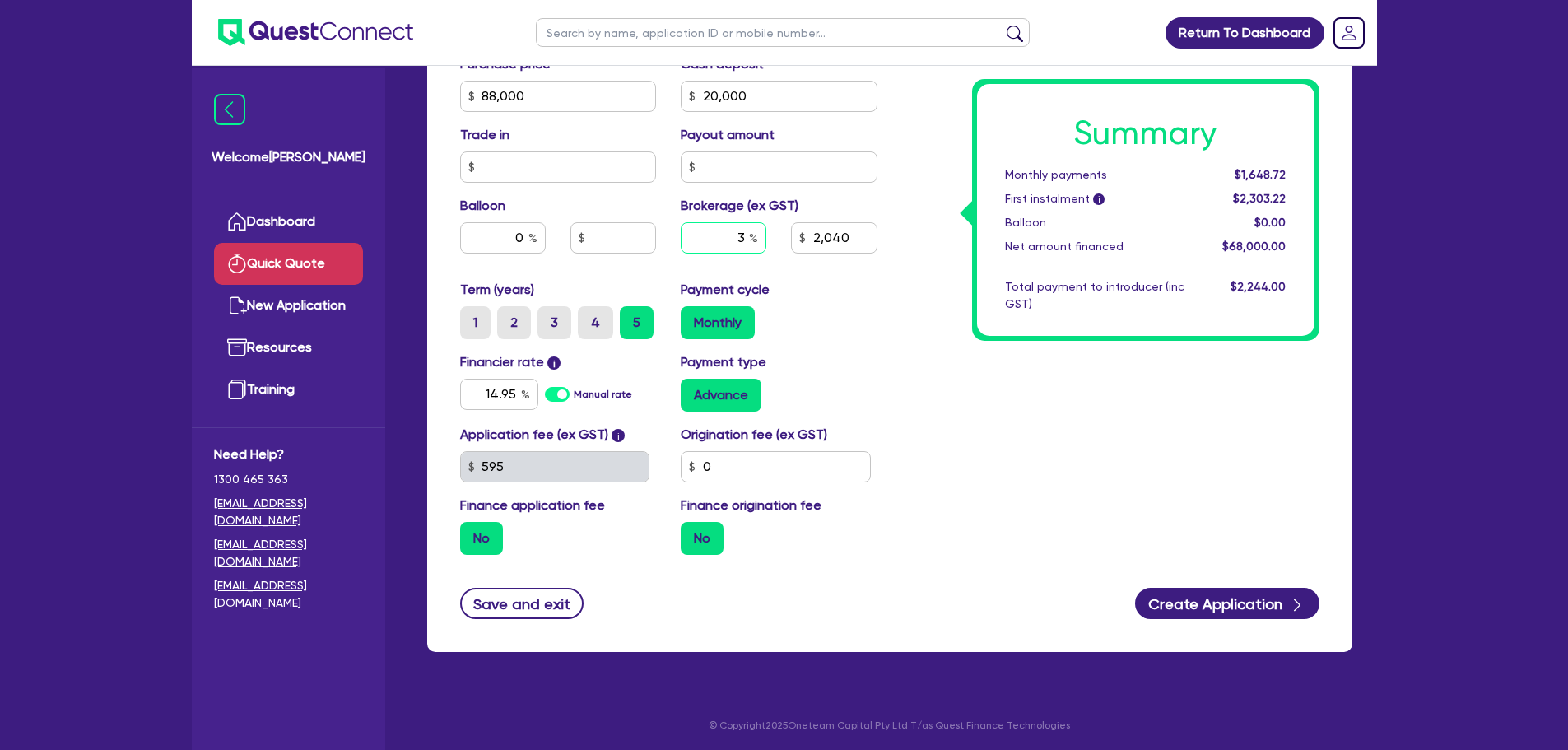
drag, startPoint x: 715, startPoint y: 235, endPoint x: 775, endPoint y: 236, distance: 60.0
click at [775, 236] on div "3" at bounding box center [724, 244] width 111 height 44
type input "2"
click at [920, 352] on div "Summary Monthly payments $1,648.72 First instalment i $2,303.22 Balloon $0.00 N…" at bounding box center [1111, 87] width 442 height 963
type input "1,360"
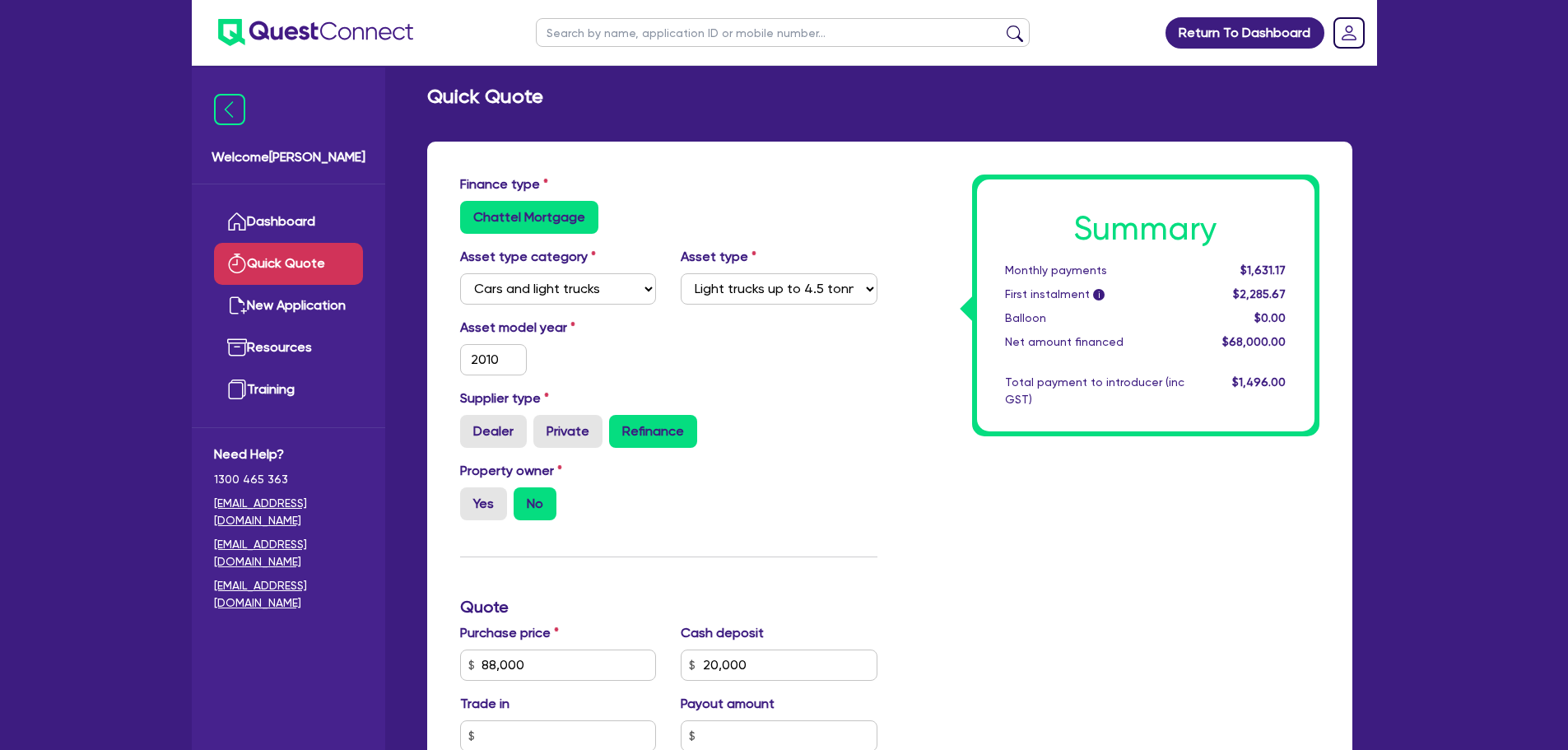
scroll to position [0, 0]
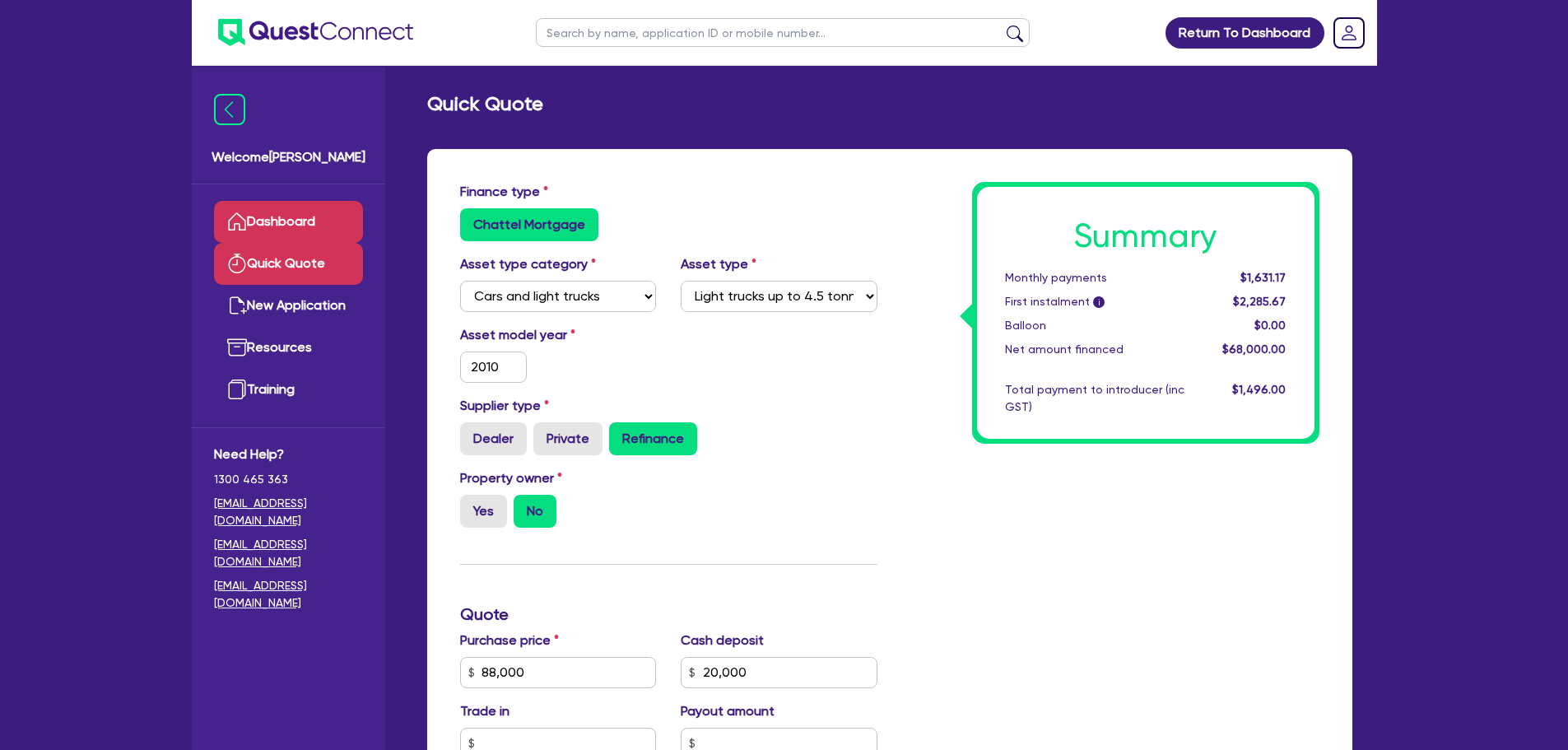
click at [266, 217] on link "Dashboard" at bounding box center [289, 222] width 149 height 42
